Goal: Transaction & Acquisition: Book appointment/travel/reservation

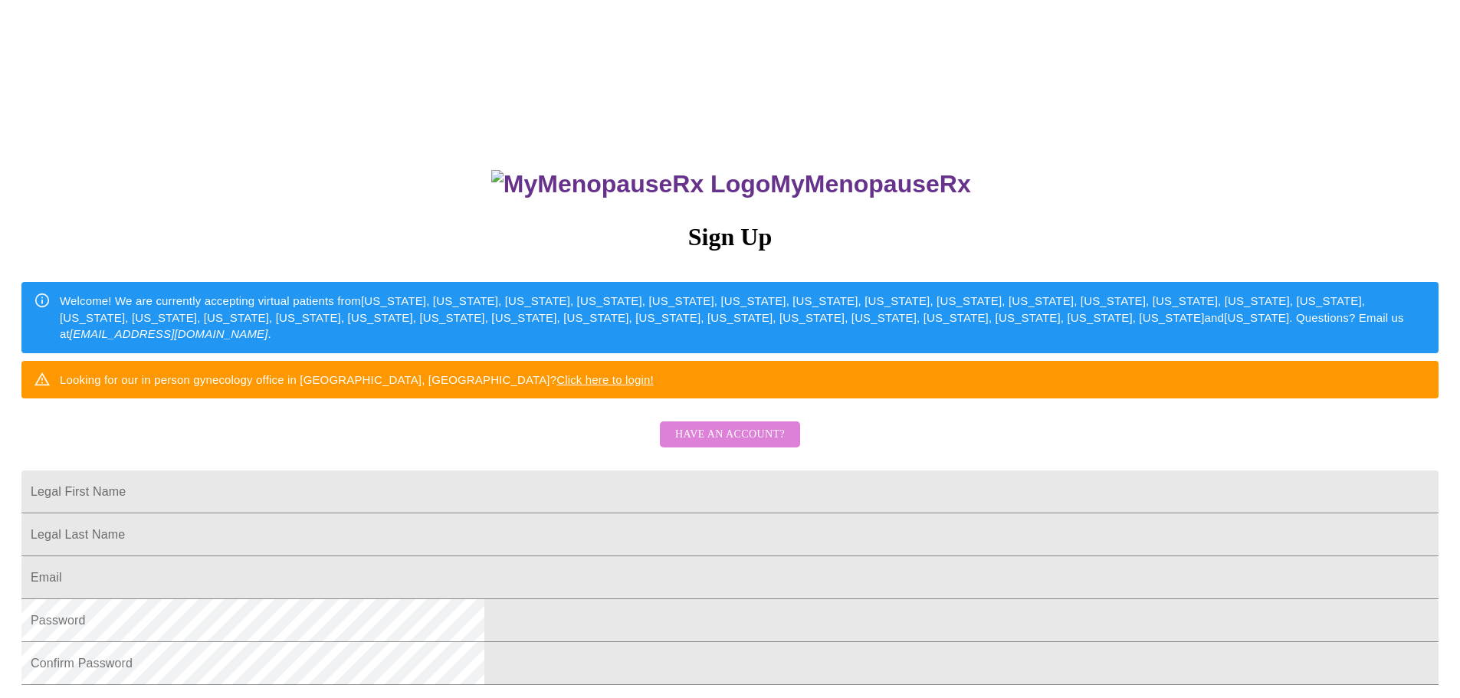
click at [743, 445] on span "Have an account?" at bounding box center [730, 434] width 110 height 19
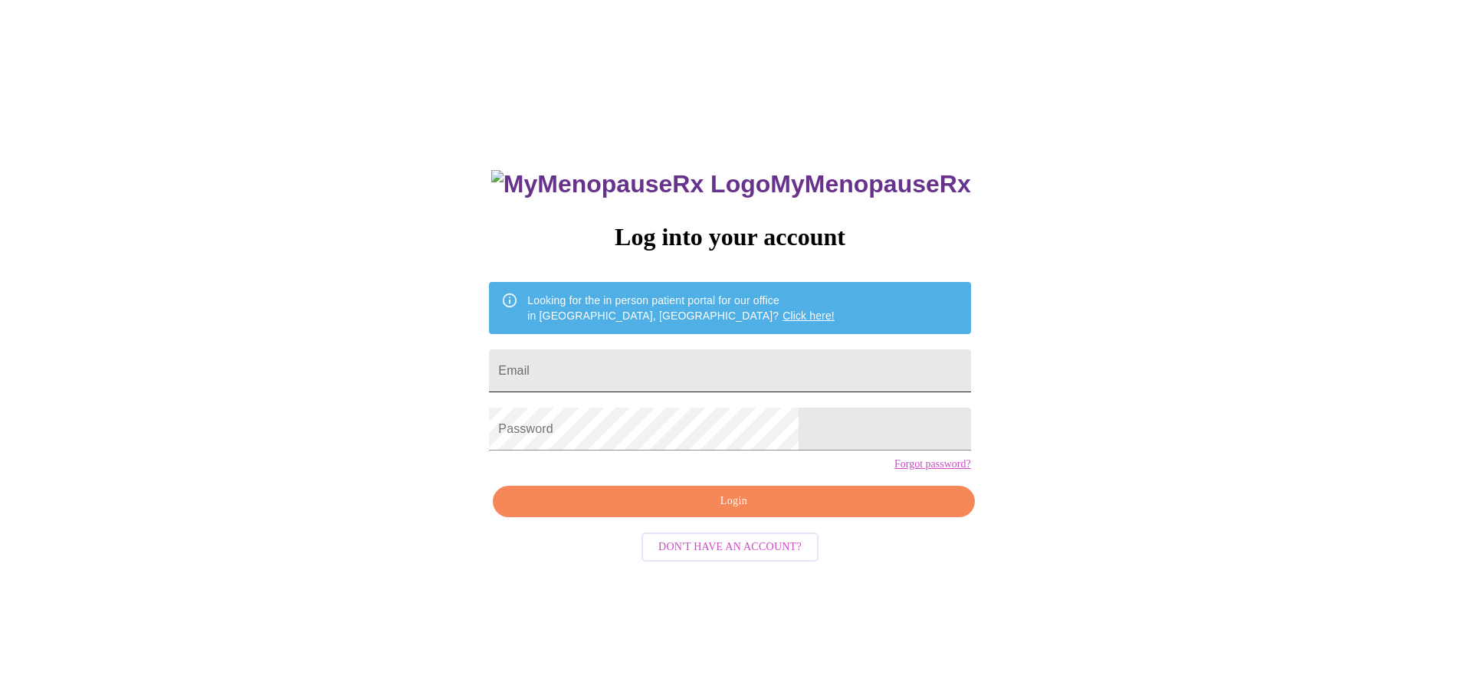
click at [610, 366] on input "Email" at bounding box center [729, 370] width 481 height 43
type input "[EMAIL_ADDRESS][DOMAIN_NAME]"
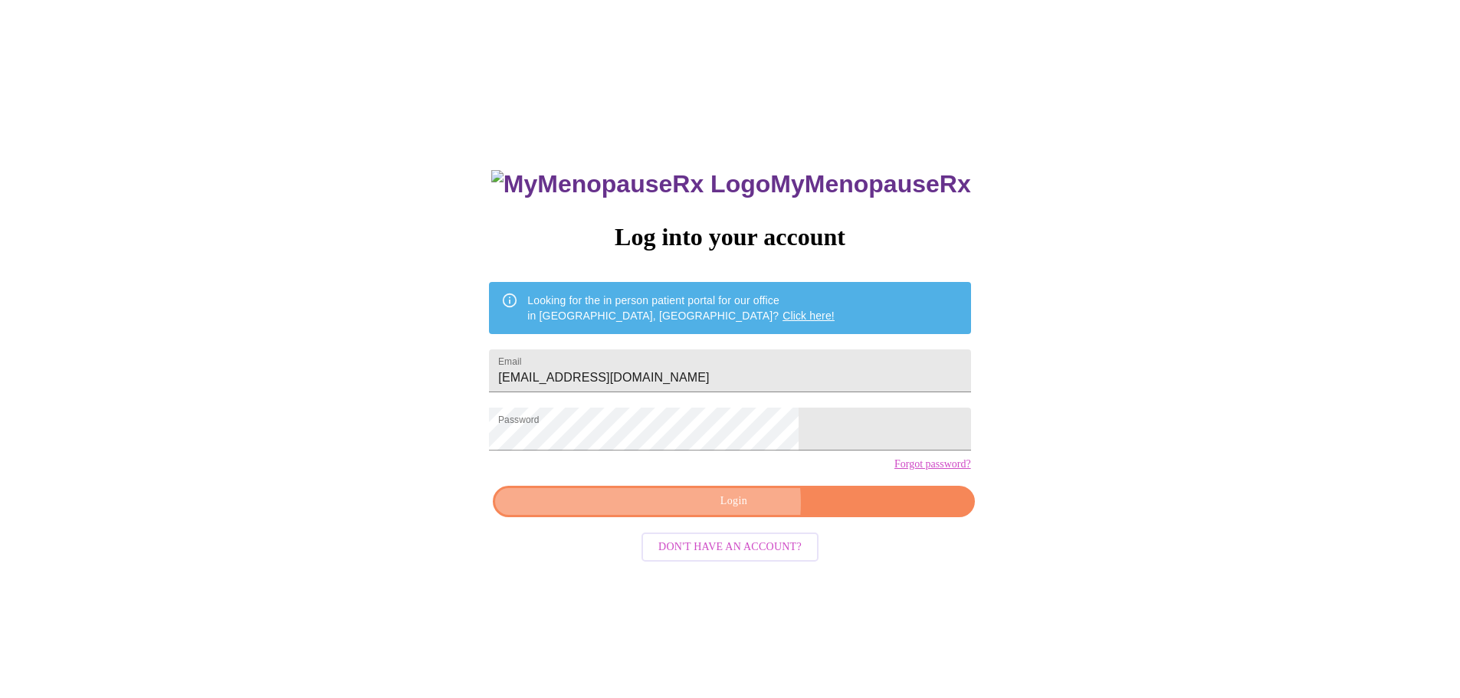
click at [727, 511] on span "Login" at bounding box center [733, 501] width 446 height 19
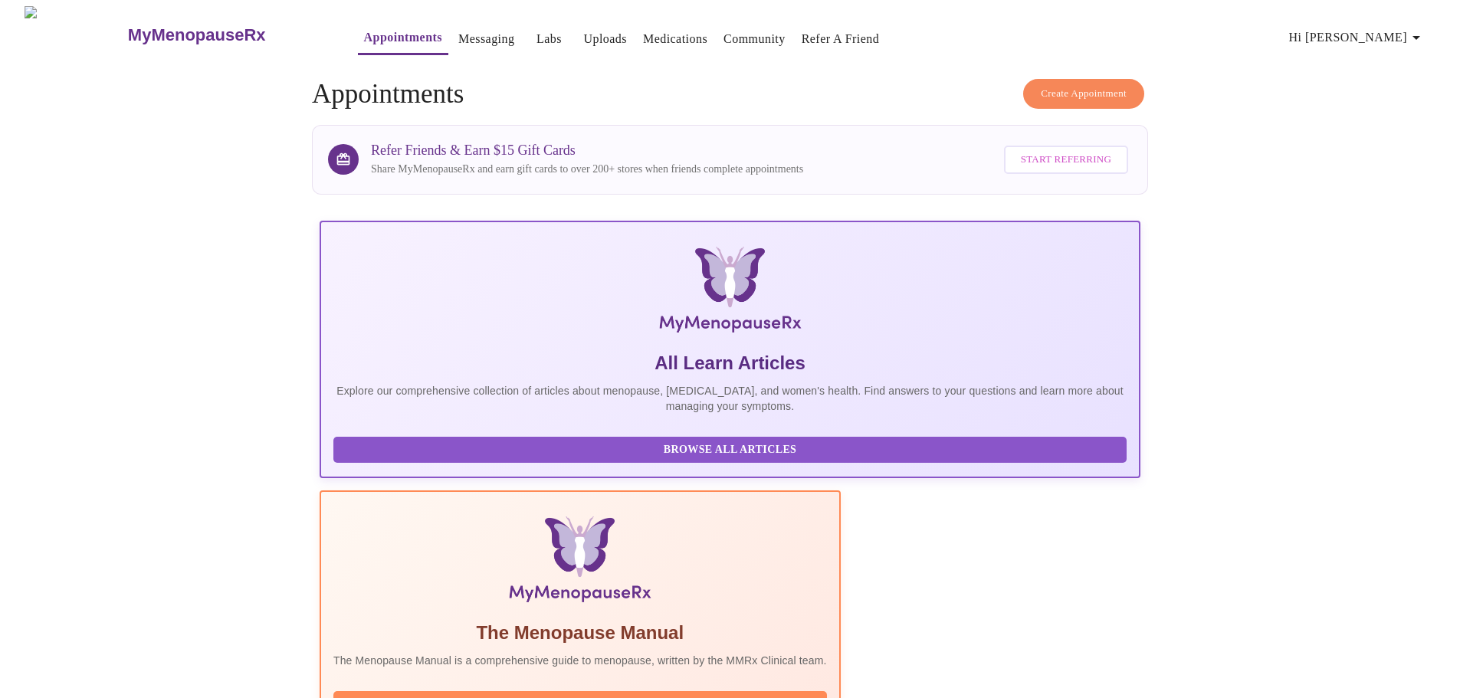
click at [1090, 79] on button "Create Appointment" at bounding box center [1083, 94] width 121 height 30
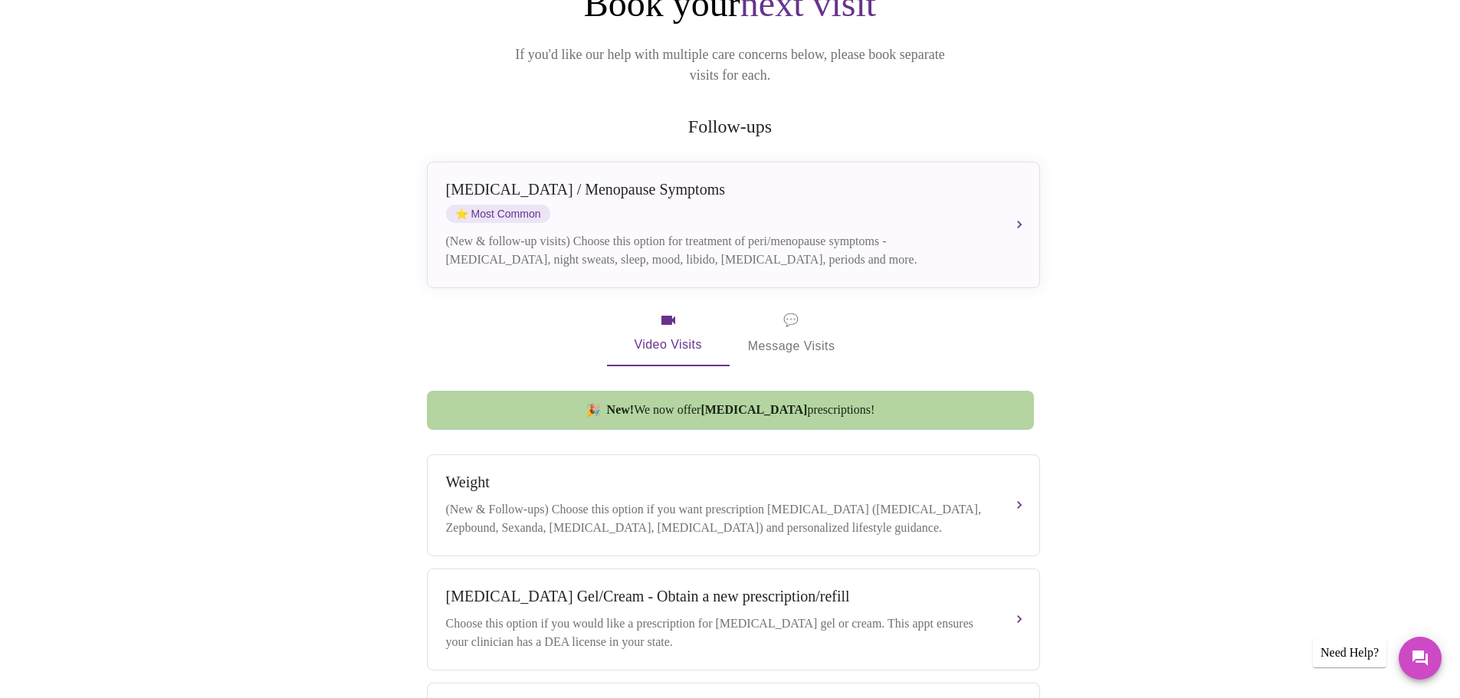
scroll to position [183, 0]
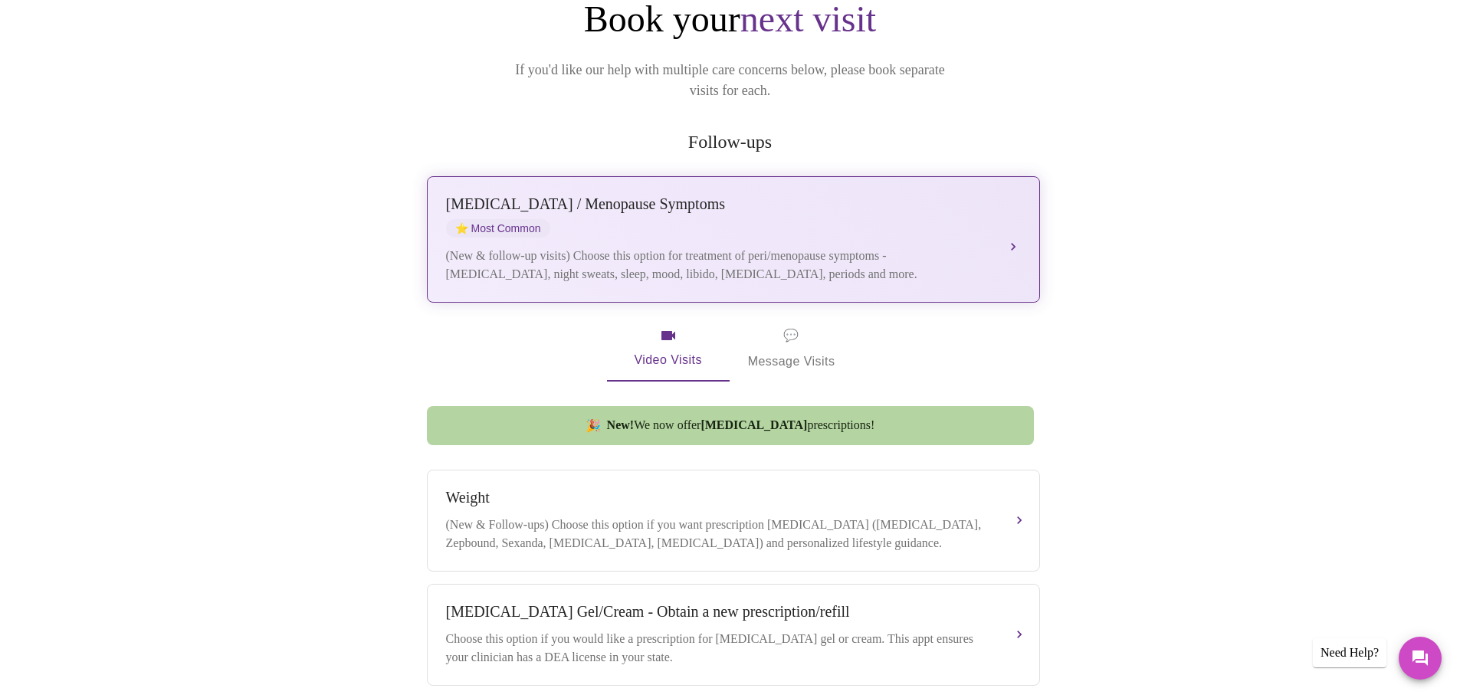
click at [515, 195] on div "[MEDICAL_DATA] / Menopause Symptoms" at bounding box center [718, 204] width 544 height 18
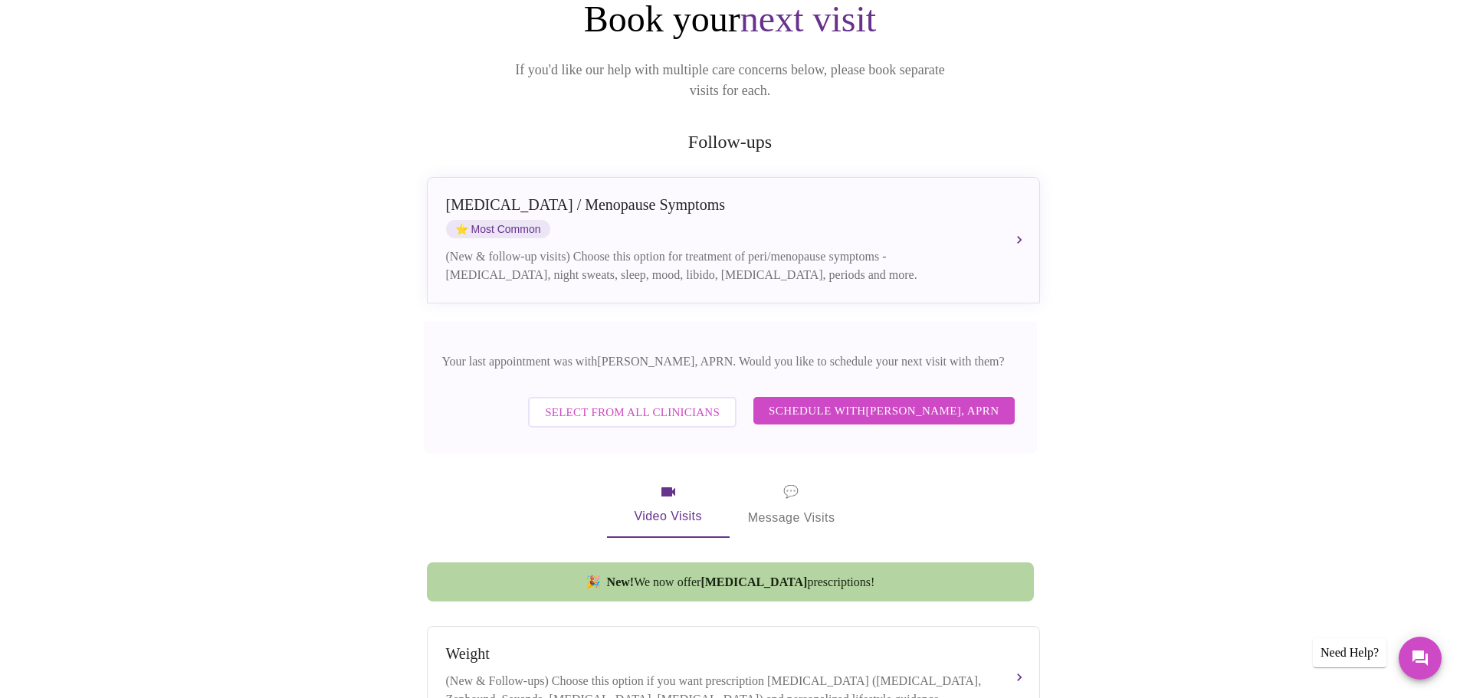
click at [945, 401] on span "Schedule with [PERSON_NAME], APRN" at bounding box center [884, 411] width 231 height 20
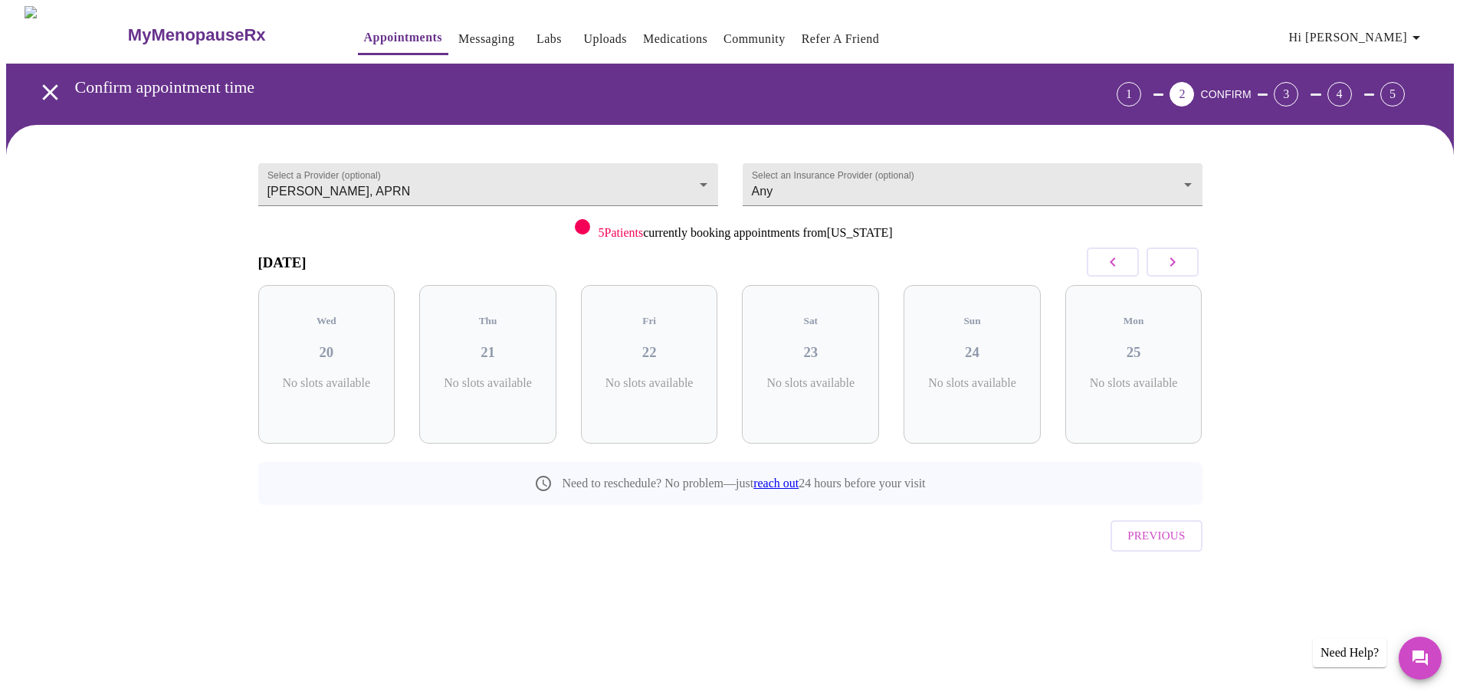
scroll to position [0, 0]
click at [1185, 264] on icon "button" at bounding box center [1178, 262] width 18 height 18
click at [1173, 259] on icon "button" at bounding box center [1178, 262] width 18 height 18
click at [1170, 183] on body "MyMenopauseRx Appointments Messaging Labs Uploads Medications Community Refer a…" at bounding box center [735, 317] width 1459 height 622
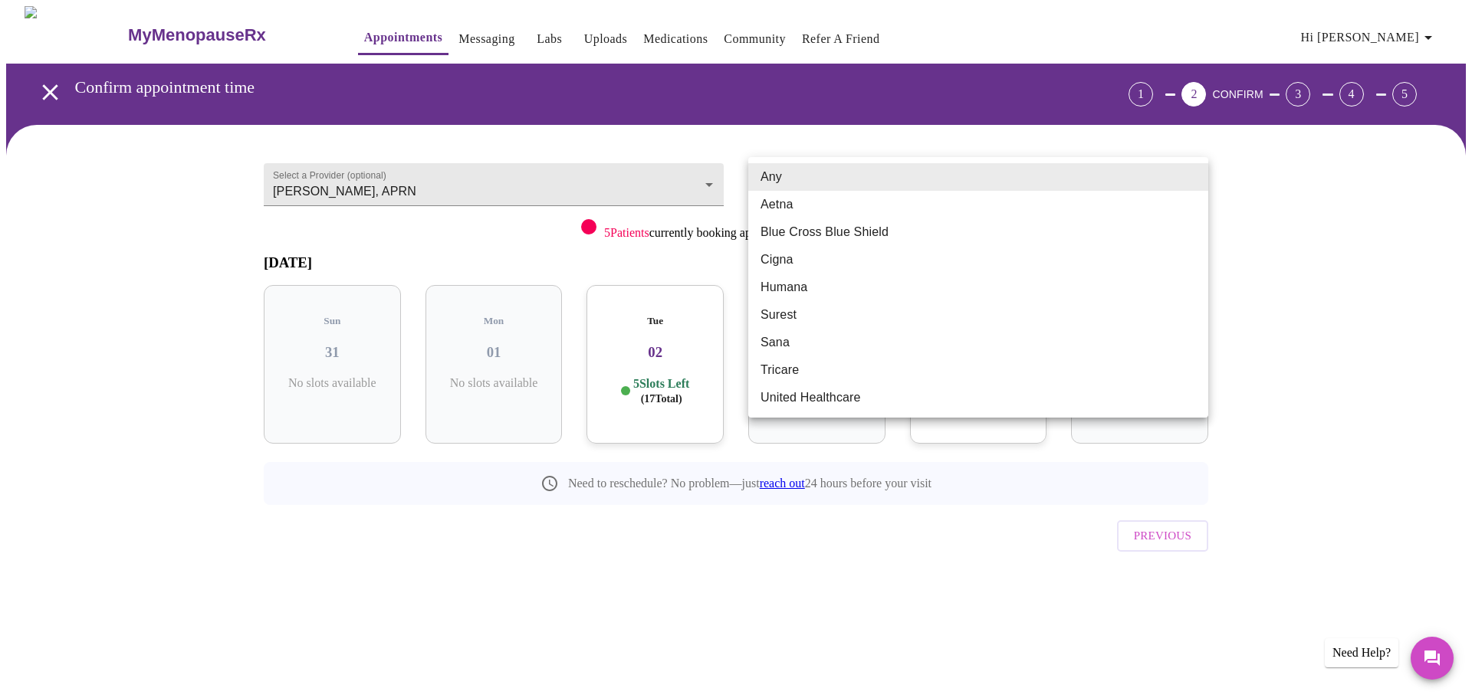
click at [1162, 219] on li "Blue Cross Blue Shield" at bounding box center [978, 232] width 460 height 28
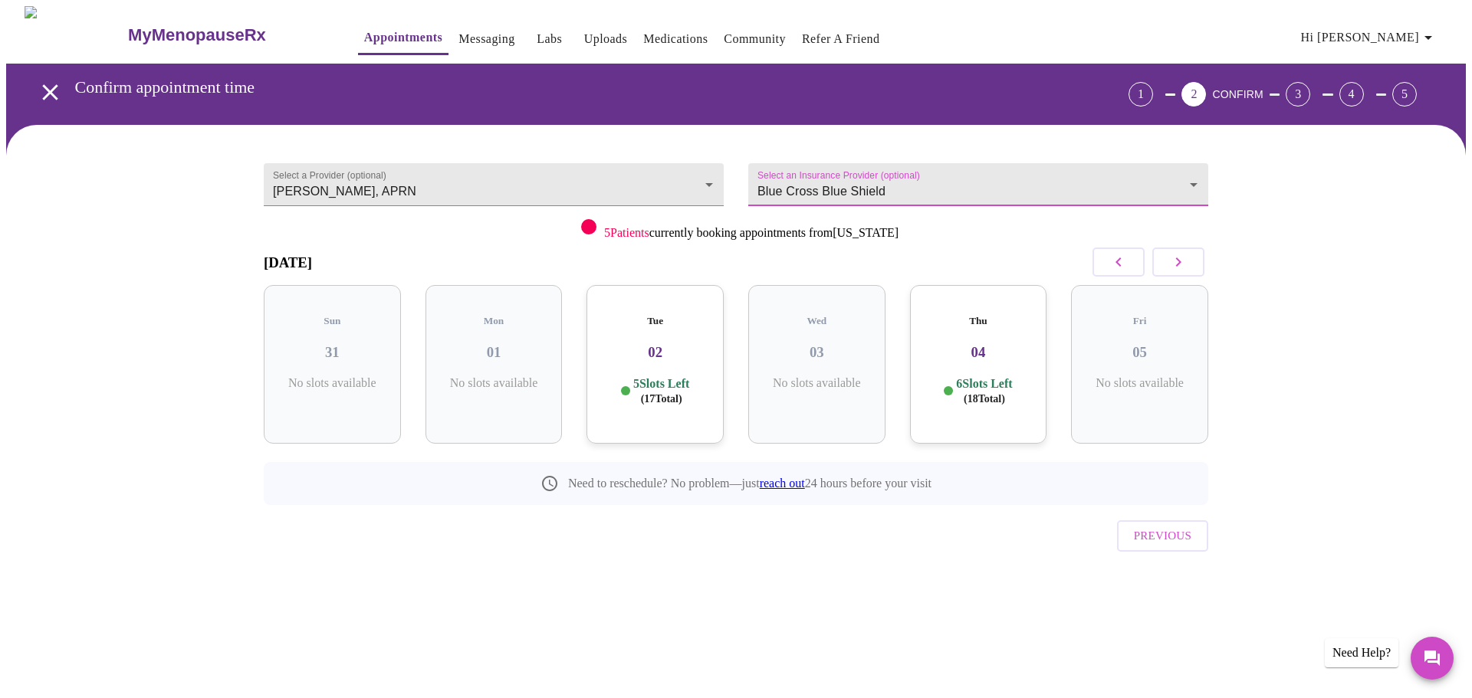
click at [1165, 181] on body "MyMenopauseRx Appointments Messaging Labs Uploads Medications Community Refer a…" at bounding box center [735, 317] width 1459 height 622
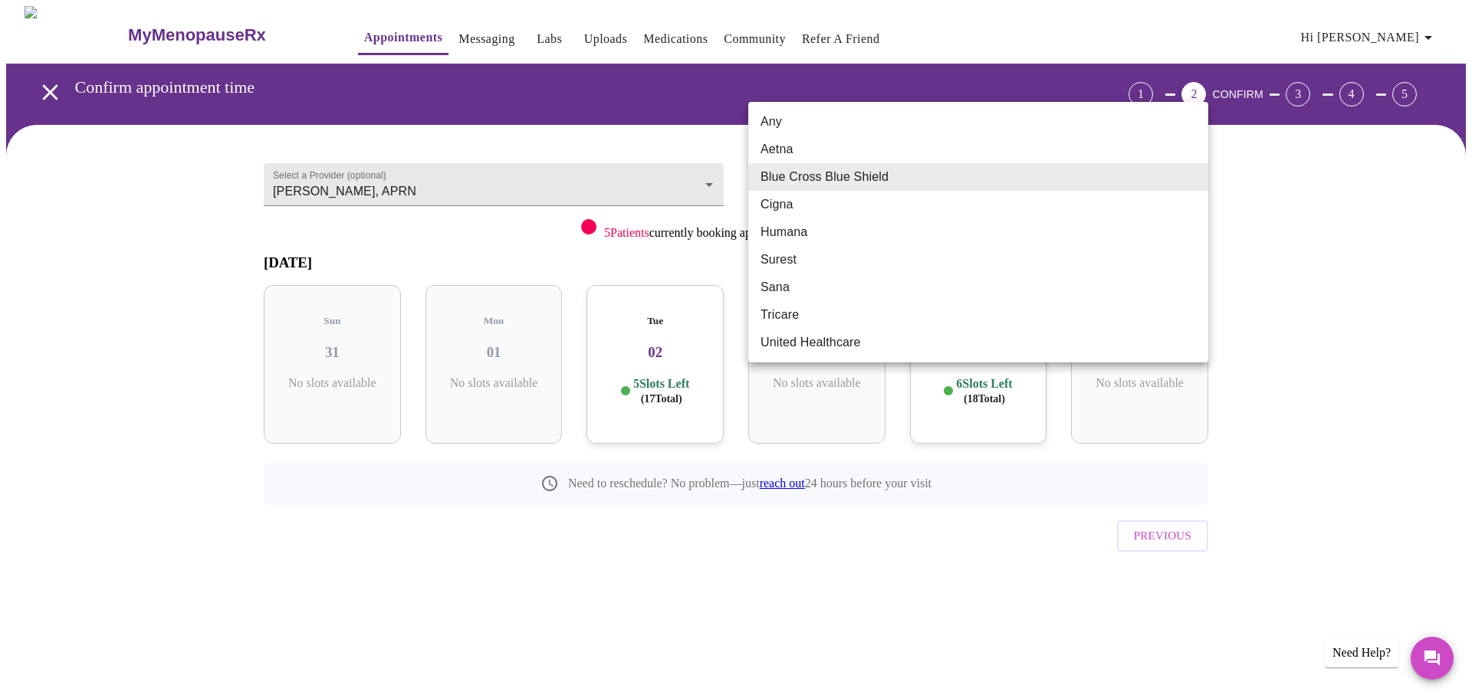
click at [1153, 160] on li "Aetna" at bounding box center [978, 150] width 460 height 28
type input "Aetna"
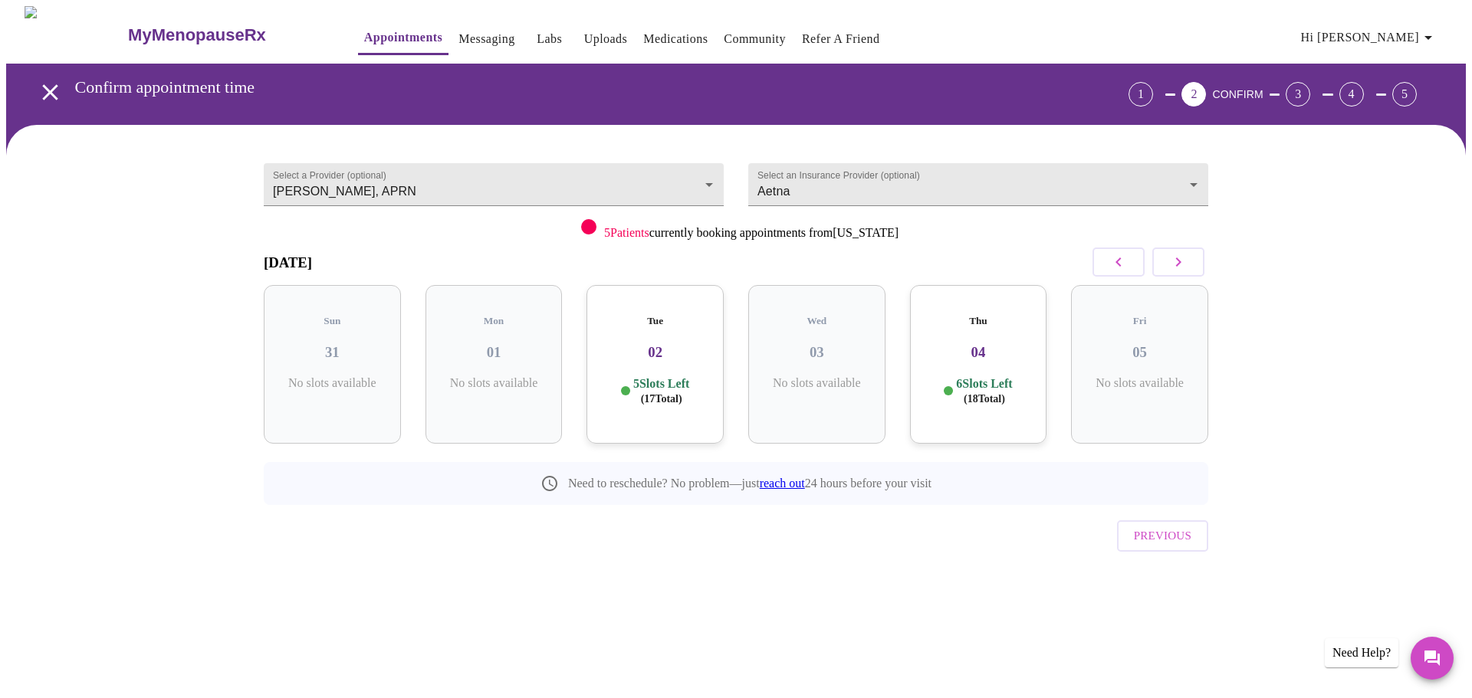
click at [1297, 221] on div "Select a Provider (optional) [PERSON_NAME], APRN [PERSON_NAME], APRN Select an …" at bounding box center [735, 377] width 1459 height 504
click at [663, 356] on div "Tue 02 5 Slots Left ( 17 Total)" at bounding box center [654, 364] width 137 height 159
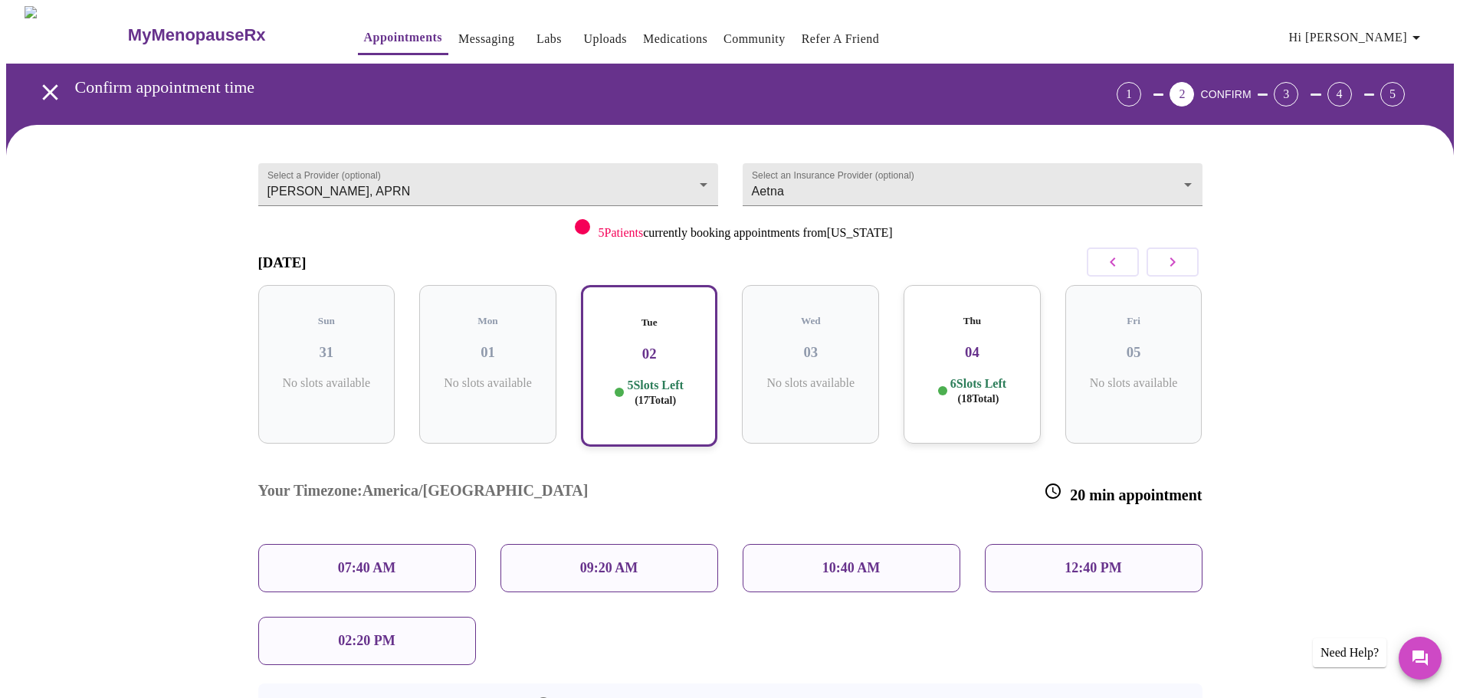
click at [367, 560] on p "07:40 AM" at bounding box center [367, 568] width 58 height 16
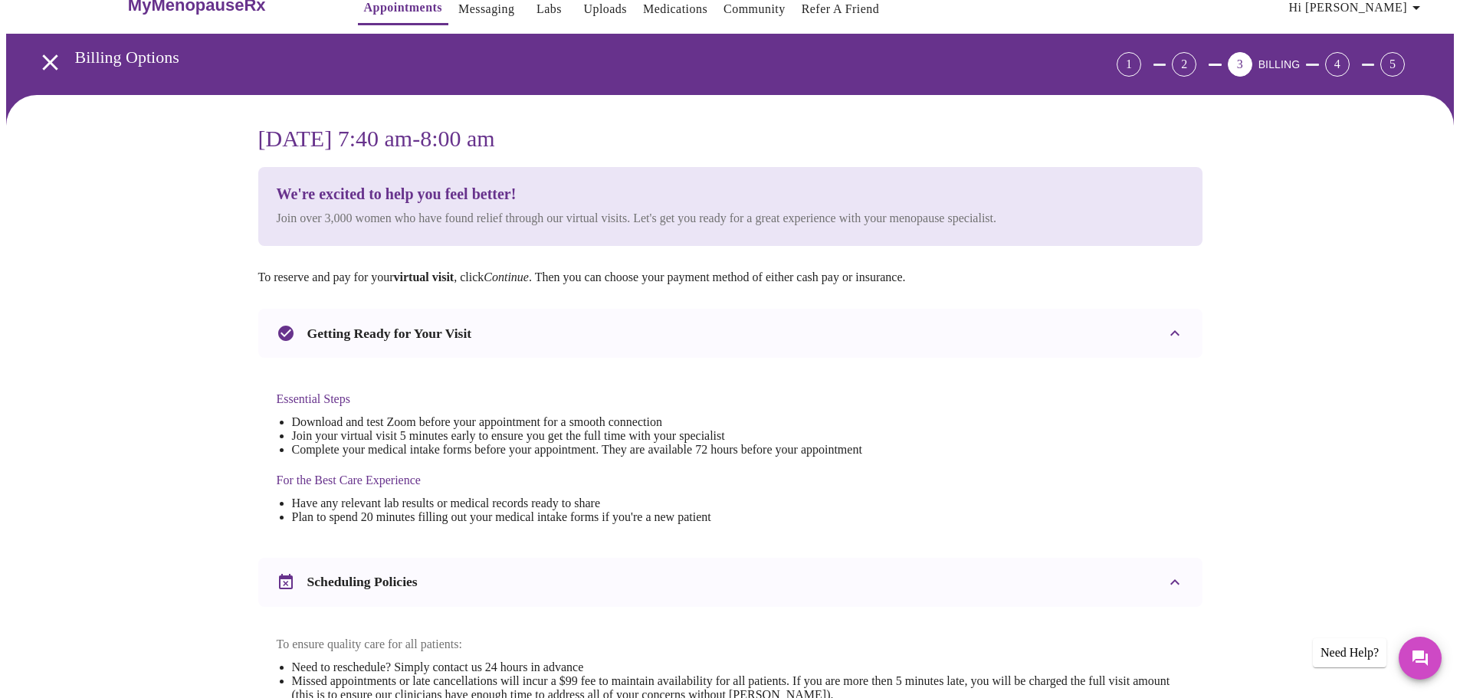
scroll to position [413, 0]
